Goal: Navigation & Orientation: Understand site structure

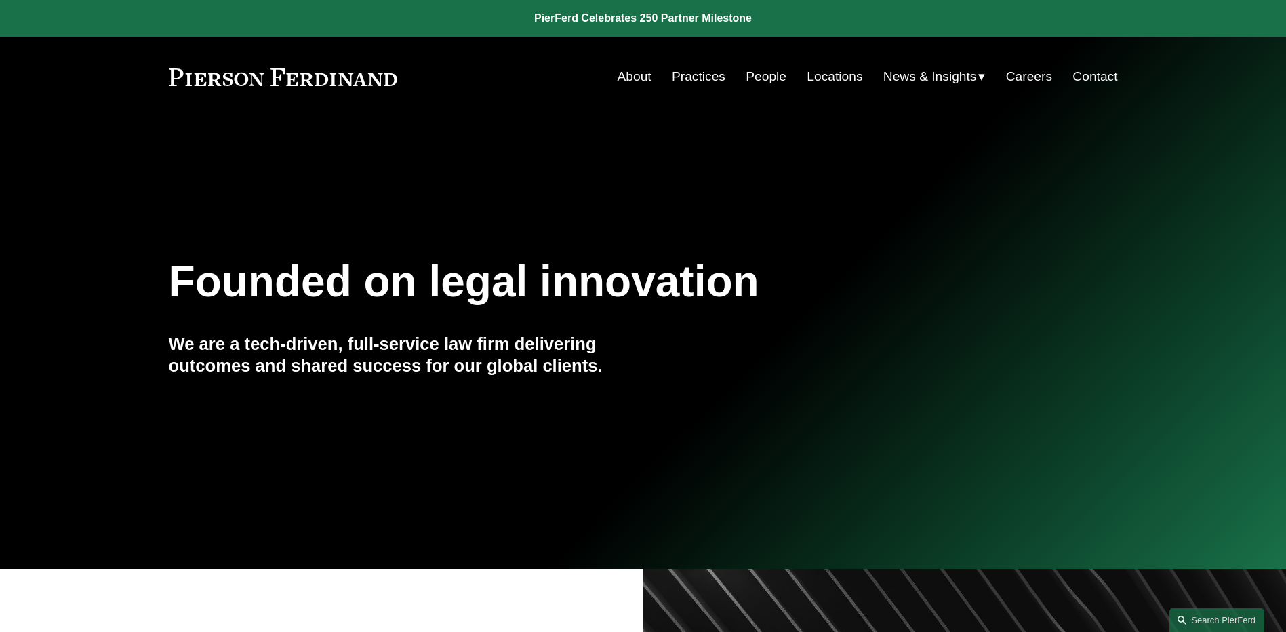
click at [770, 79] on link "People" at bounding box center [766, 77] width 41 height 26
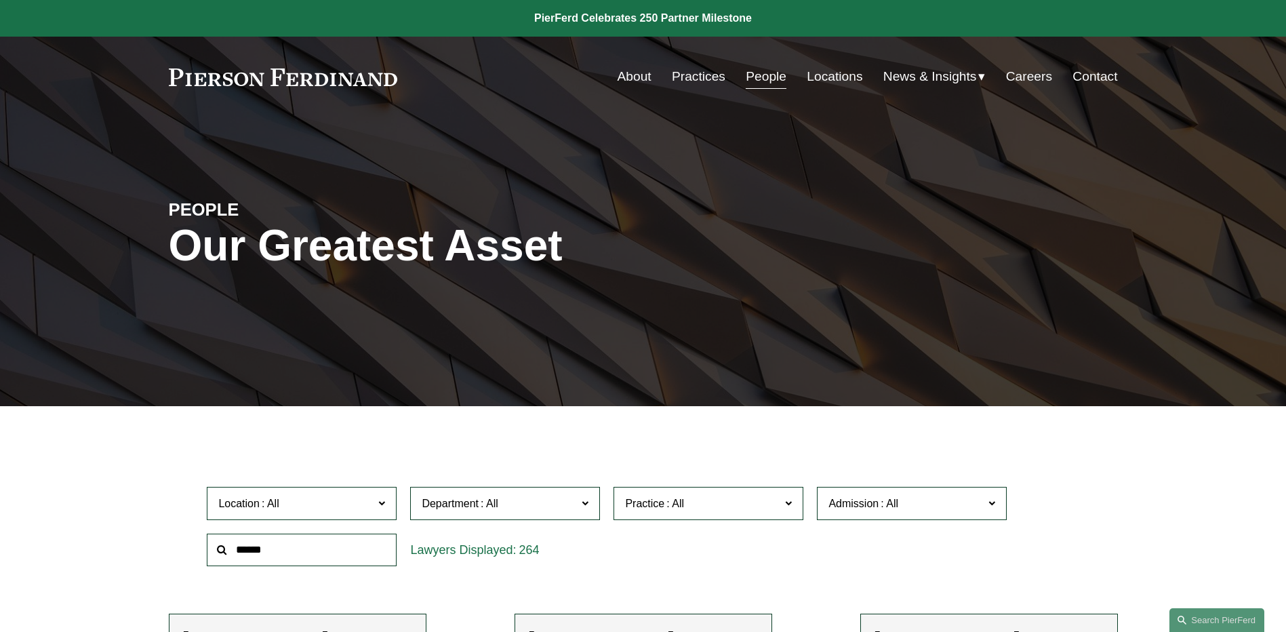
click at [0, 0] on link "News" at bounding box center [0, 0] width 0 height 0
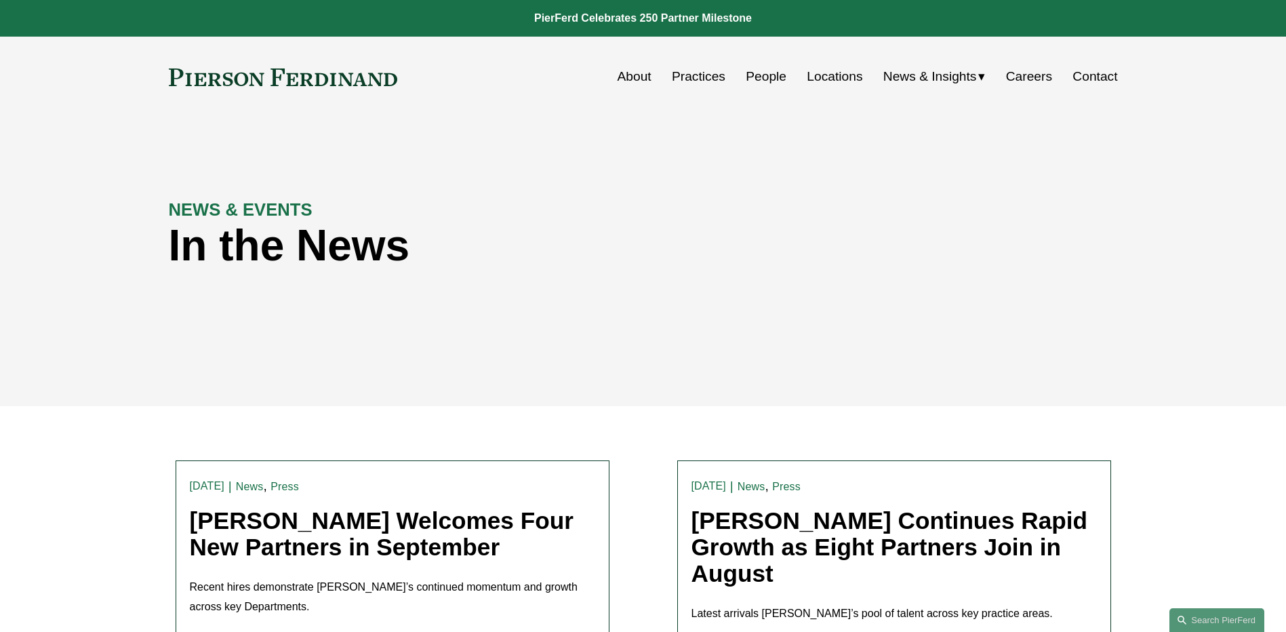
click at [1107, 76] on link "Contact" at bounding box center [1095, 77] width 45 height 26
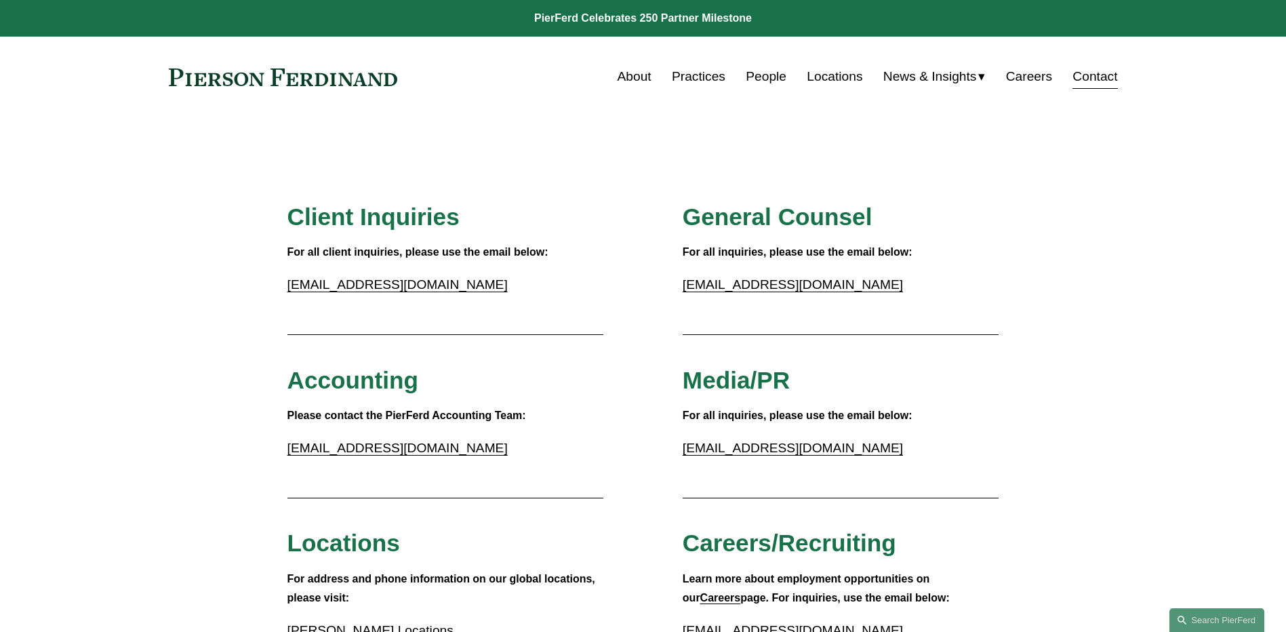
click at [620, 78] on link "About" at bounding box center [635, 77] width 34 height 26
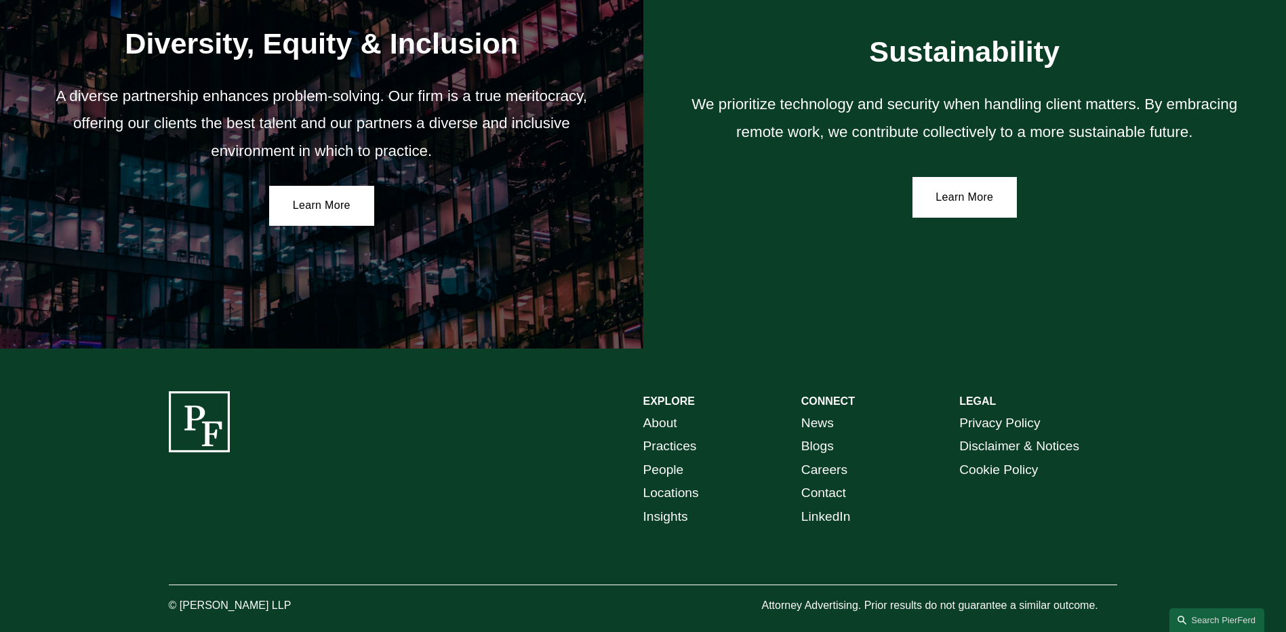
scroll to position [2487, 0]
